Goal: Information Seeking & Learning: Find specific fact

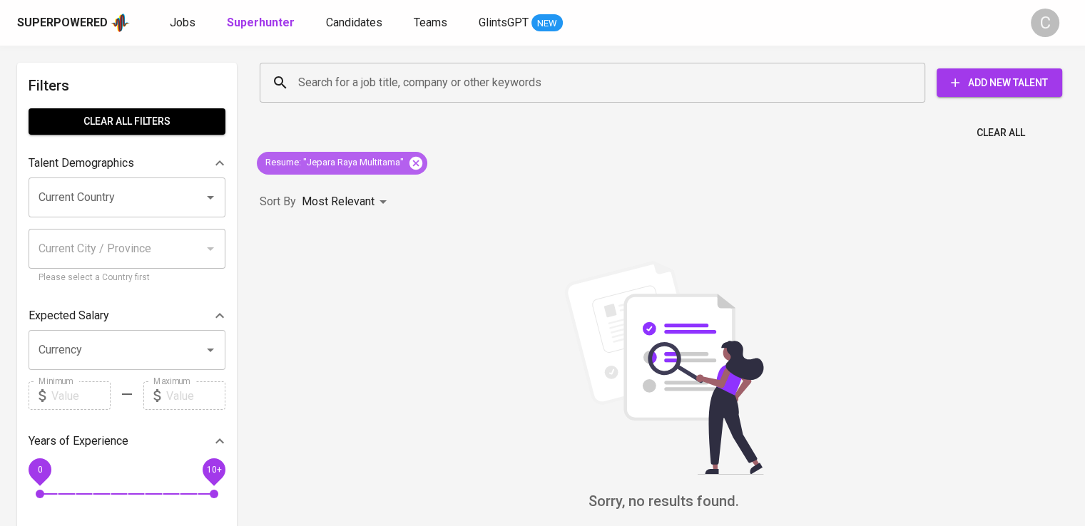
click at [419, 167] on icon at bounding box center [415, 162] width 13 height 13
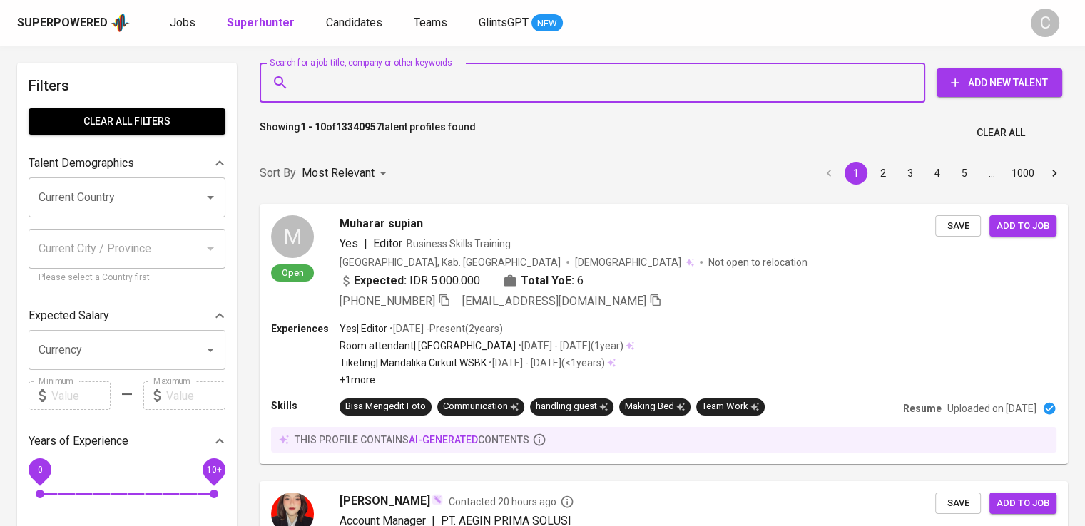
click at [389, 70] on input "Search for a job title, company or other keywords" at bounding box center [596, 82] width 603 height 27
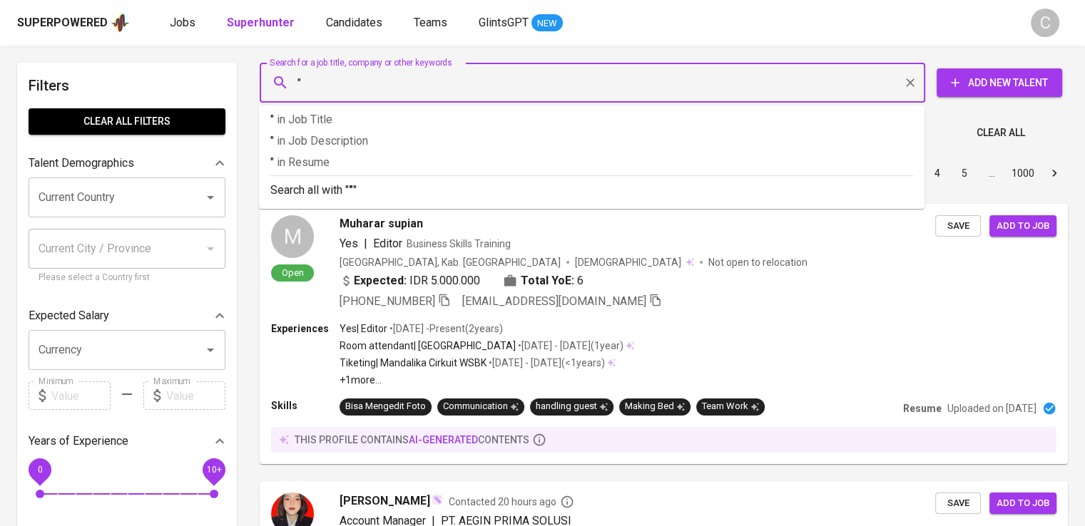
paste input "Gwood [GEOGRAPHIC_DATA]"
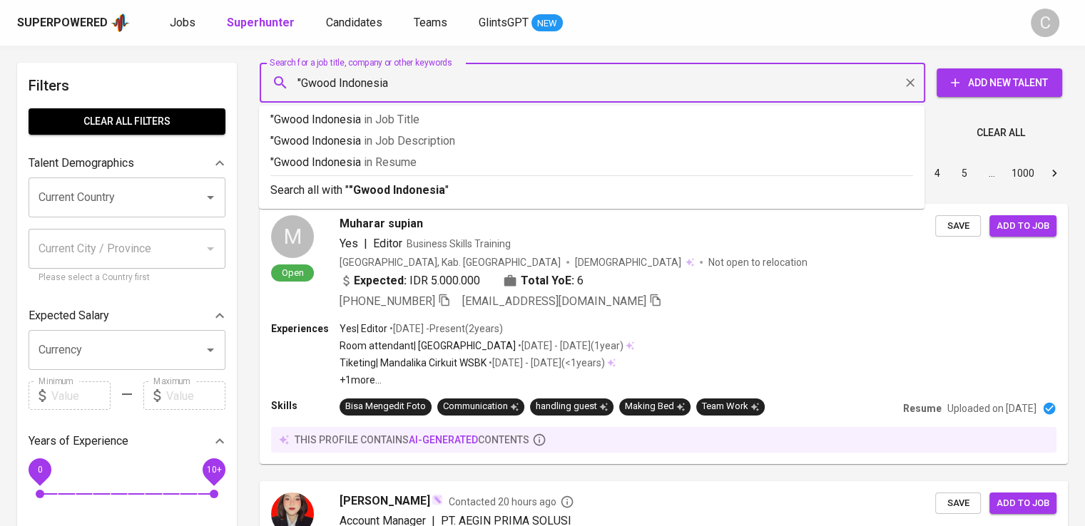
type input ""Gwood Indonesia""
click at [416, 158] on span "in [GEOGRAPHIC_DATA]" at bounding box center [393, 162] width 53 height 14
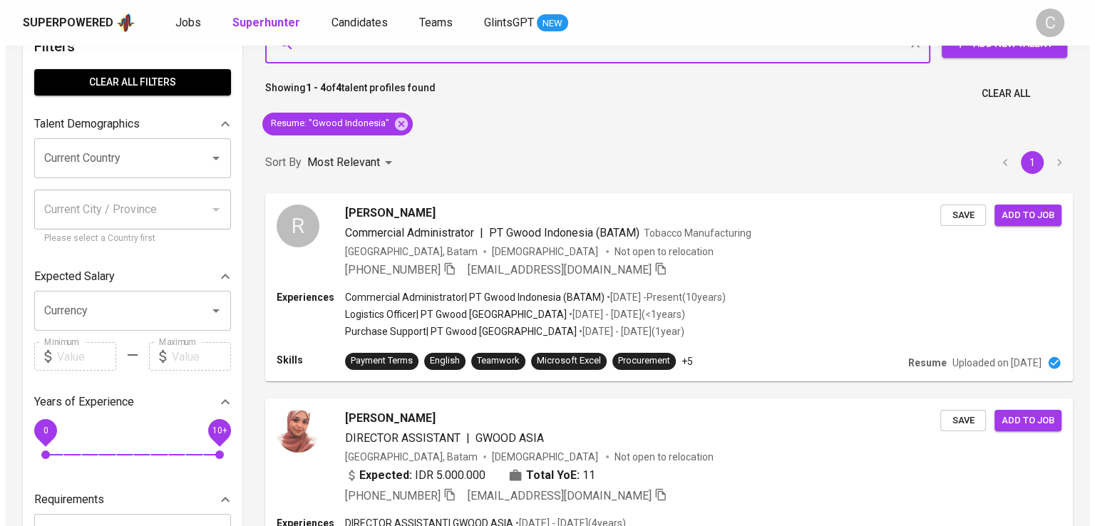
scroll to position [47, 0]
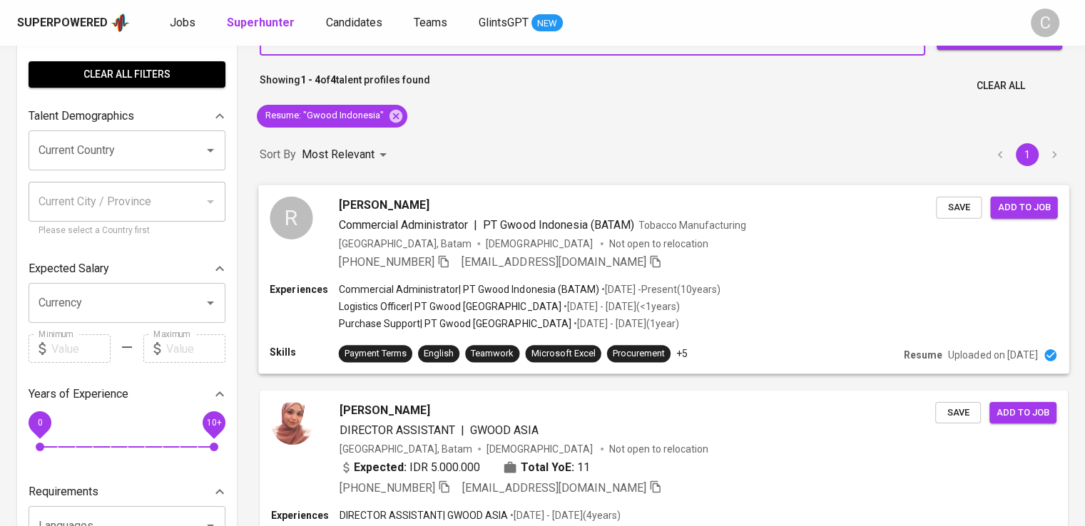
click at [513, 212] on div "[PERSON_NAME]" at bounding box center [638, 204] width 598 height 17
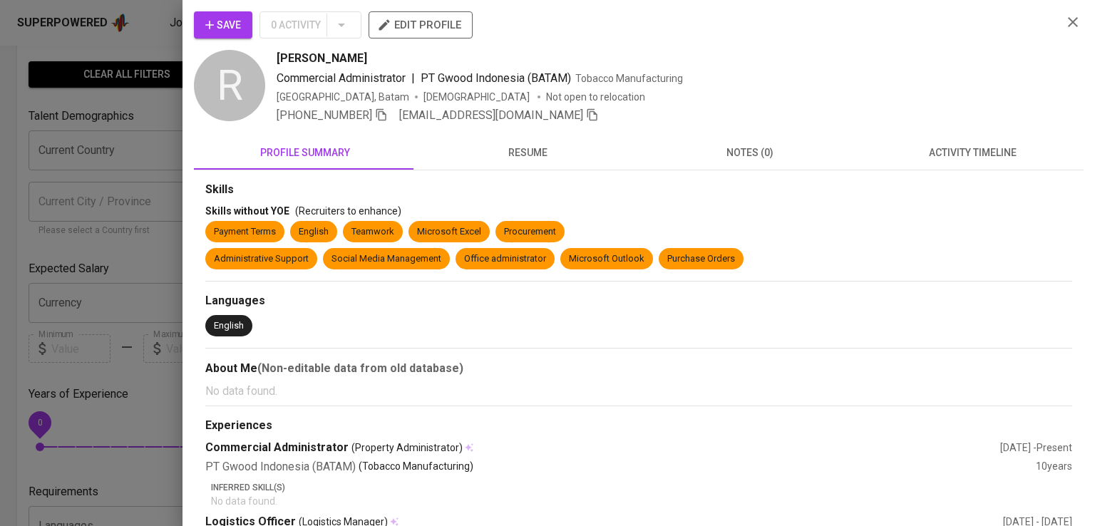
click at [884, 43] on div "Save 0 Activity edit profile" at bounding box center [622, 30] width 857 height 39
click at [382, 118] on icon "button" at bounding box center [381, 114] width 13 height 13
